Goal: Information Seeking & Learning: Find specific fact

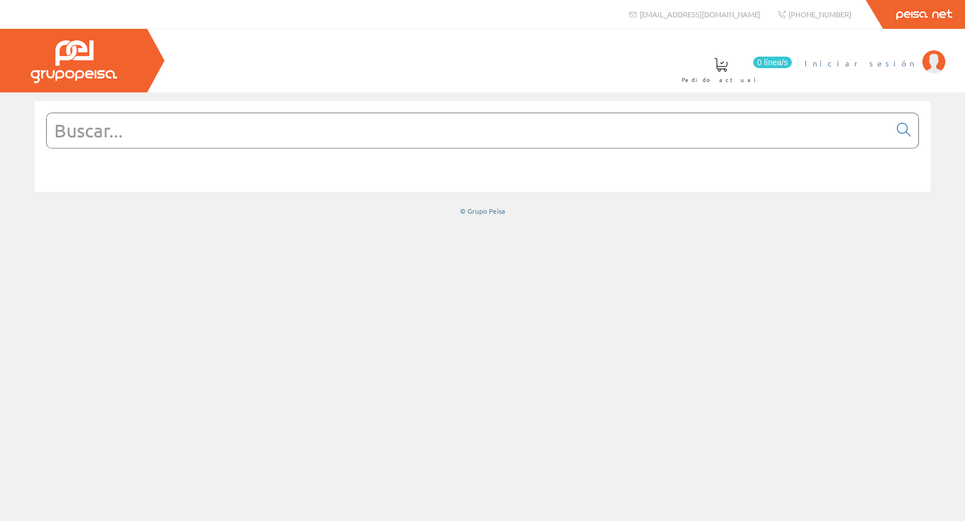
click at [912, 57] on span "Iniciar sesión" at bounding box center [861, 63] width 112 height 12
click at [361, 134] on input "text" at bounding box center [468, 130] width 843 height 35
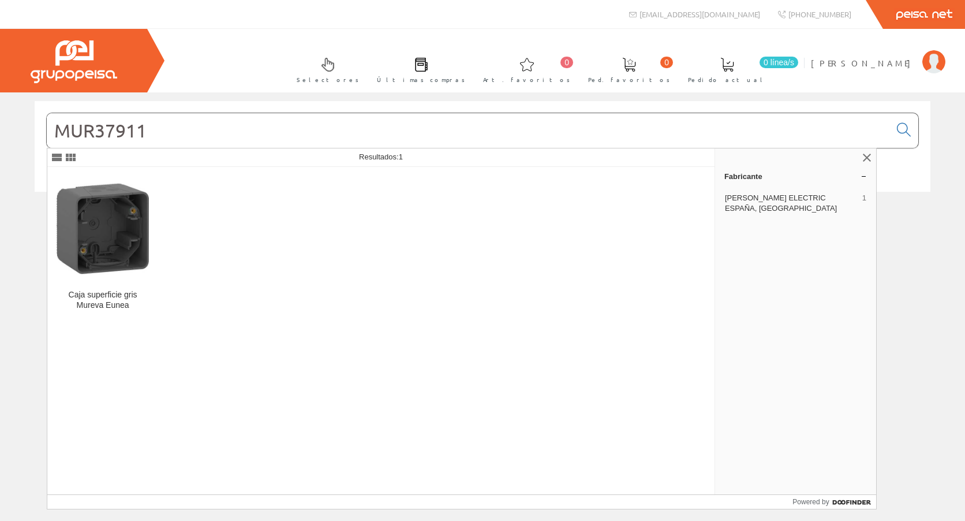
type input "MUR37911"
click at [162, 208] on div "Caja superficie gris Mureva Eunea" at bounding box center [381, 330] width 668 height 327
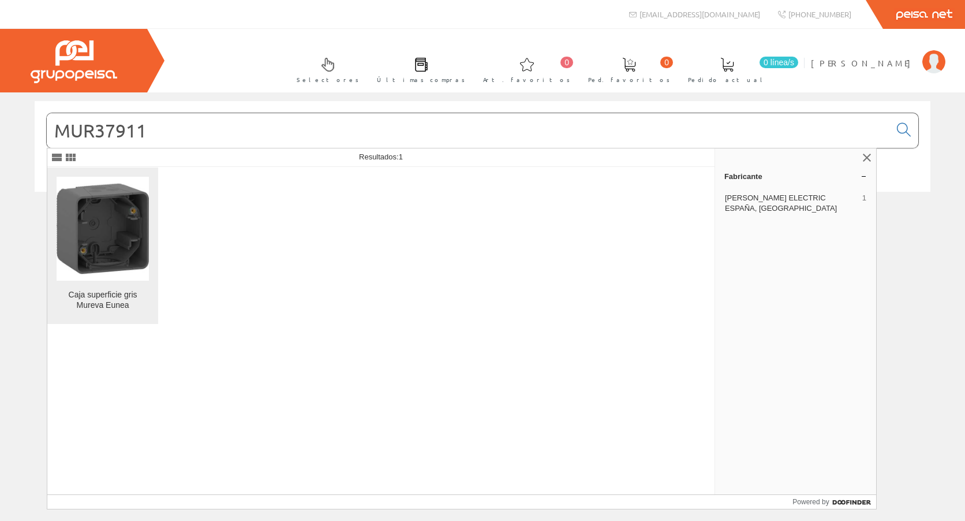
click at [144, 213] on img at bounding box center [103, 228] width 92 height 92
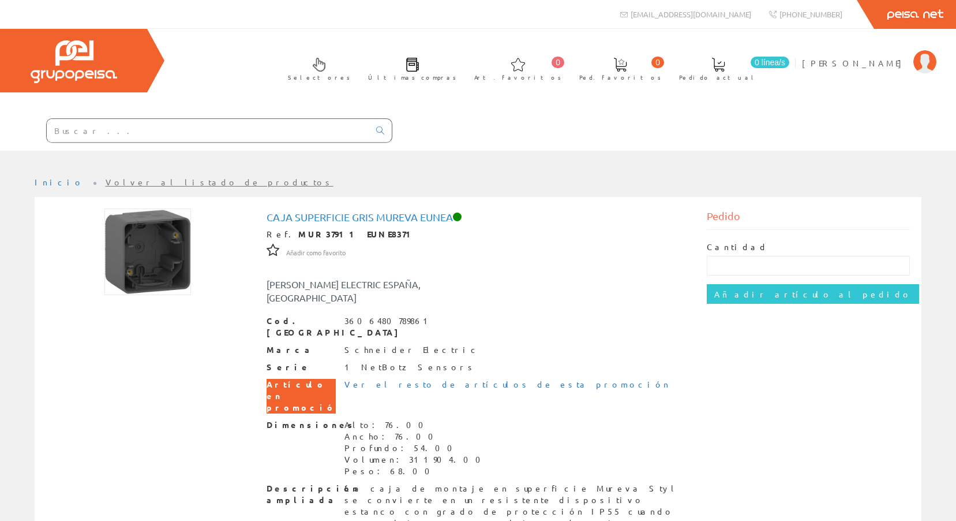
click at [881, 117] on div "Selectores Últimas compras 0 0" at bounding box center [478, 90] width 956 height 122
click at [215, 140] on input "text" at bounding box center [208, 130] width 323 height 23
click at [214, 138] on input "text" at bounding box center [208, 130] width 323 height 23
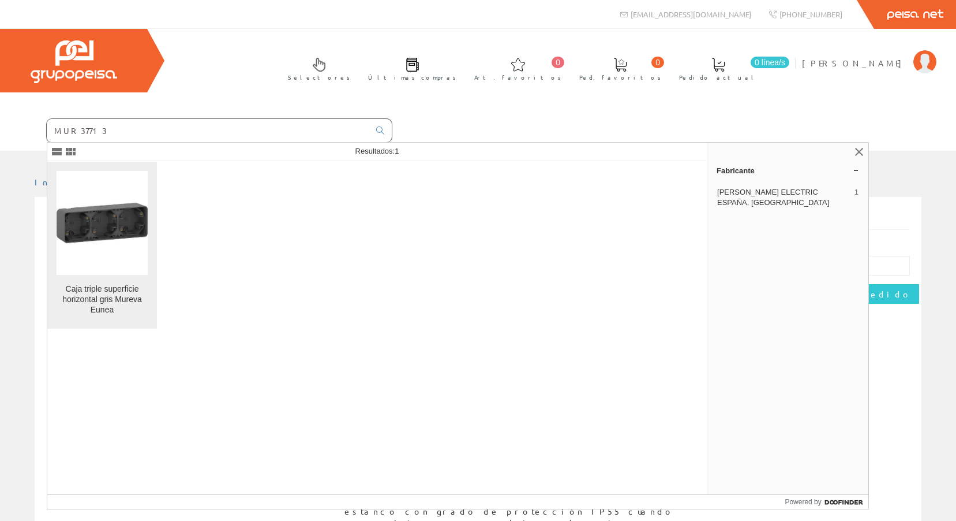
type input "MUR37713"
click at [135, 202] on img at bounding box center [102, 222] width 91 height 91
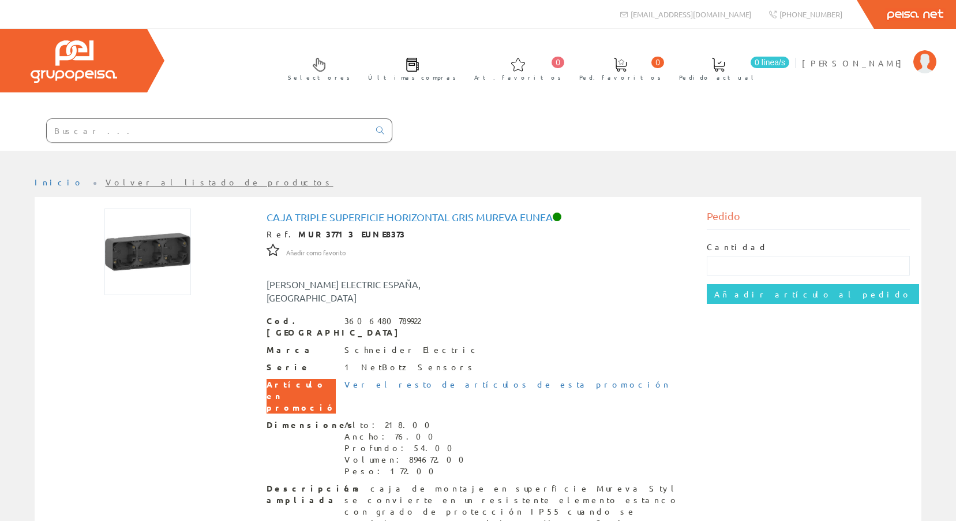
click at [955, 179] on div "Inicio Volver al listado de productos Caja triple superficie horizontal gris Mu…" at bounding box center [478, 442] width 956 height 531
click at [315, 134] on input "text" at bounding box center [208, 130] width 323 height 23
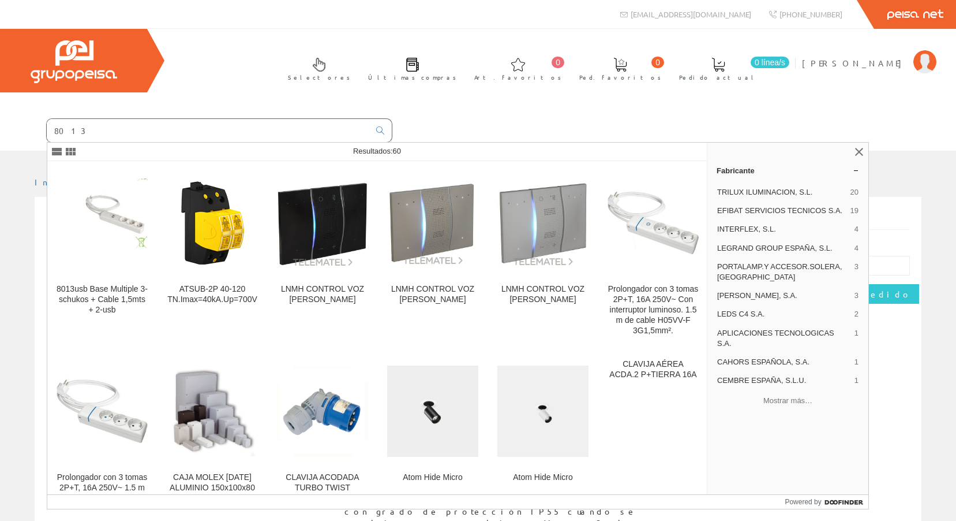
type input "8013"
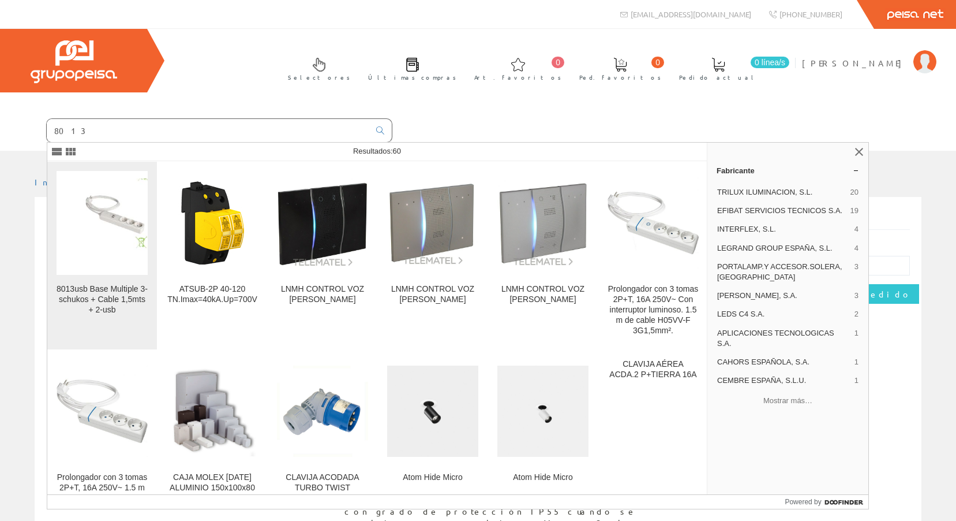
click at [143, 210] on img at bounding box center [102, 222] width 91 height 89
click at [109, 240] on img at bounding box center [102, 222] width 91 height 89
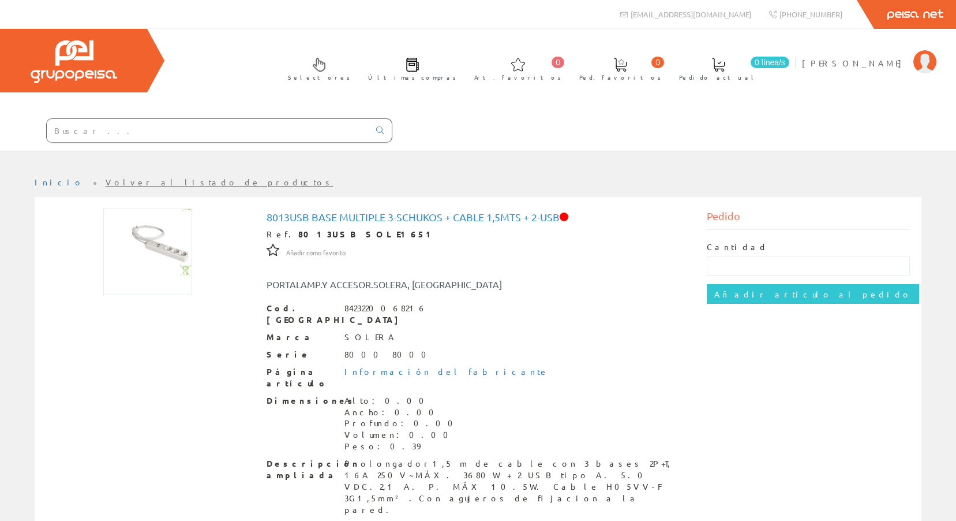
click at [174, 116] on div at bounding box center [196, 130] width 392 height 39
click at [160, 130] on input "text" at bounding box center [208, 130] width 323 height 23
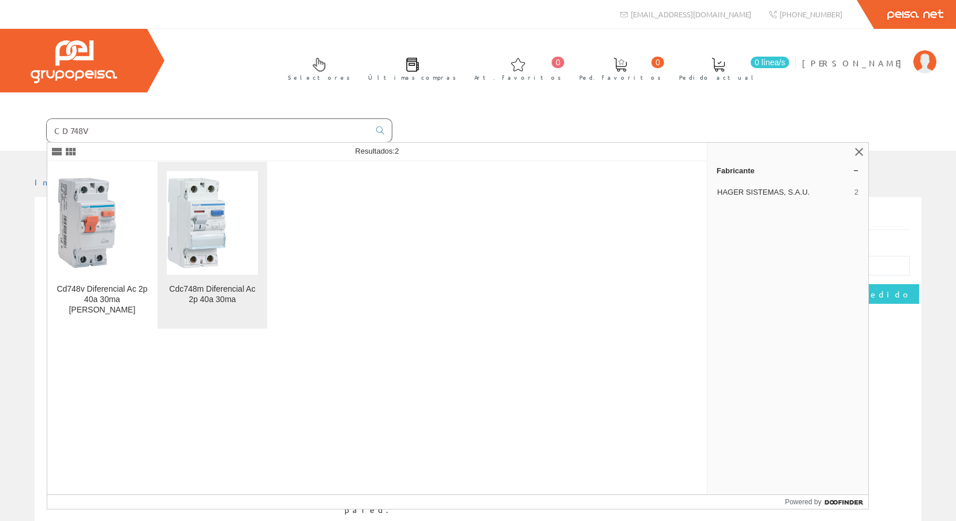
type input "CD748V"
click at [215, 218] on img at bounding box center [212, 222] width 91 height 91
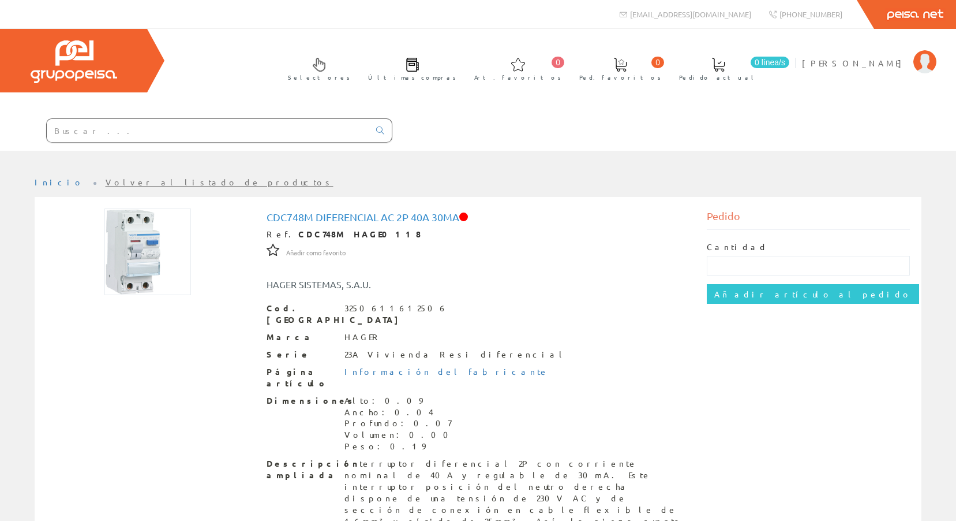
click at [95, 131] on input "text" at bounding box center [208, 130] width 323 height 23
